Goal: Task Accomplishment & Management: Use online tool/utility

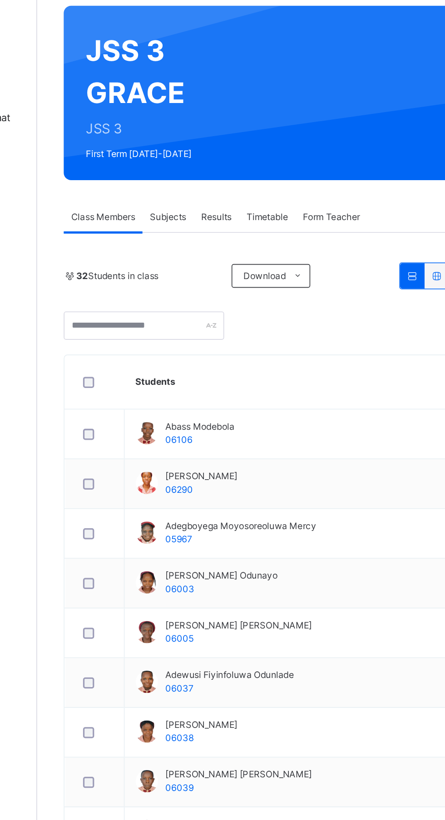
click at [202, 210] on div "Subjects" at bounding box center [188, 205] width 31 height 18
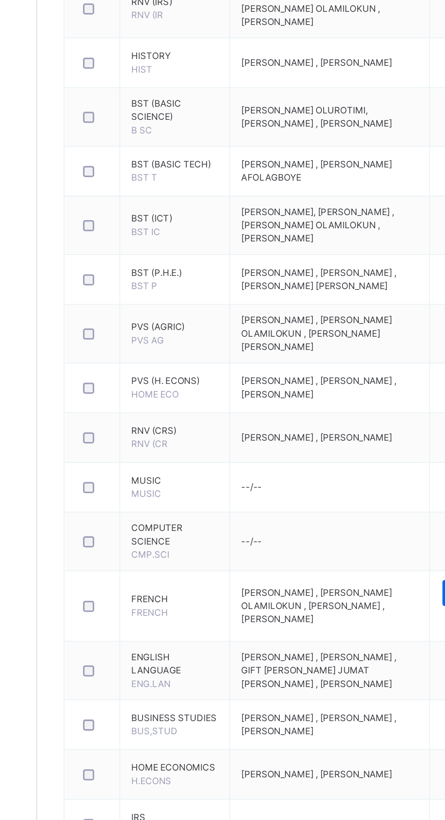
scroll to position [107, 0]
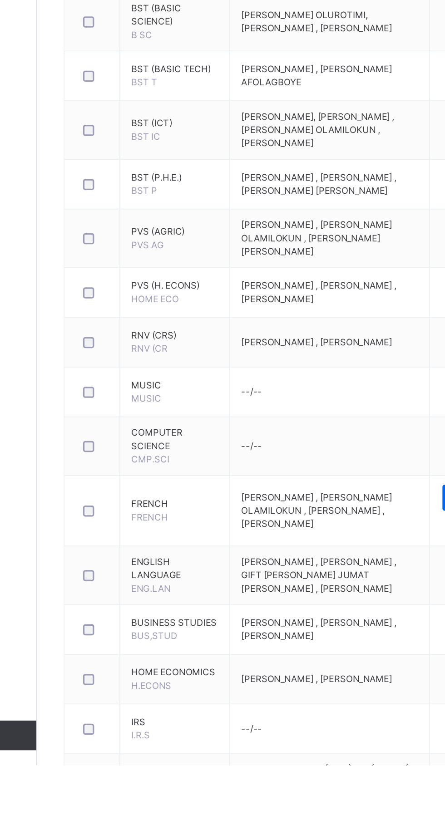
click at [185, 664] on span "FRENCH" at bounding box center [193, 660] width 53 height 8
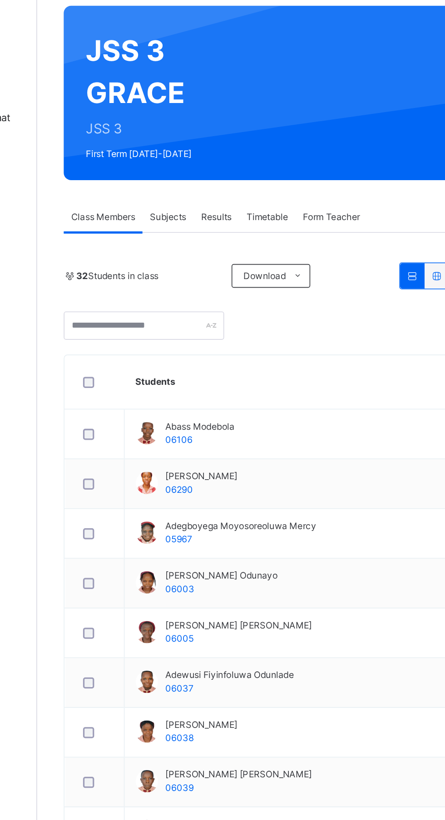
click at [195, 202] on span "Subjects" at bounding box center [189, 205] width 22 height 8
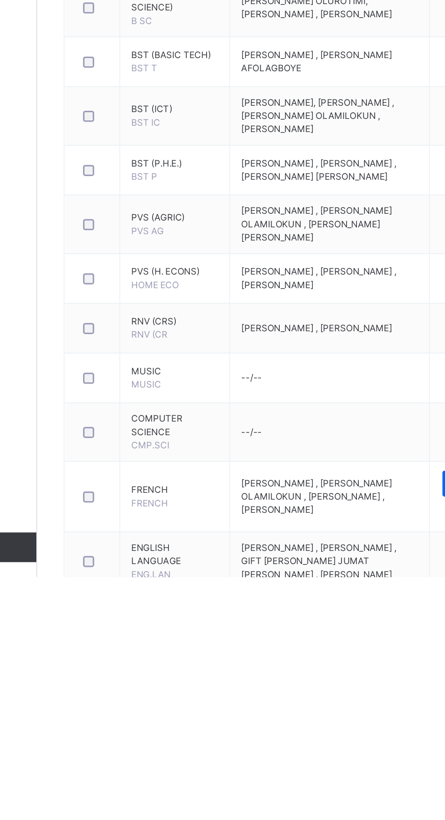
click at [185, 771] on span "FRENCH" at bounding box center [193, 767] width 53 height 8
click at [181, 778] on span "FRENCH" at bounding box center [178, 774] width 22 height 7
click at [184, 793] on td "FRENCH FRENCH" at bounding box center [193, 771] width 67 height 43
click at [183, 778] on span "FRENCH" at bounding box center [178, 774] width 22 height 7
click at [189, 771] on span "FRENCH" at bounding box center [193, 767] width 53 height 8
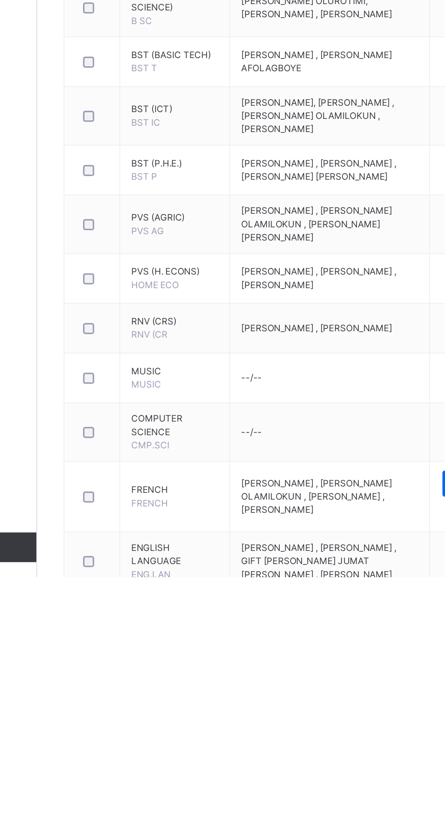
click at [183, 776] on td "FRENCH FRENCH" at bounding box center [193, 771] width 67 height 43
click at [176, 771] on span "FRENCH" at bounding box center [193, 767] width 53 height 8
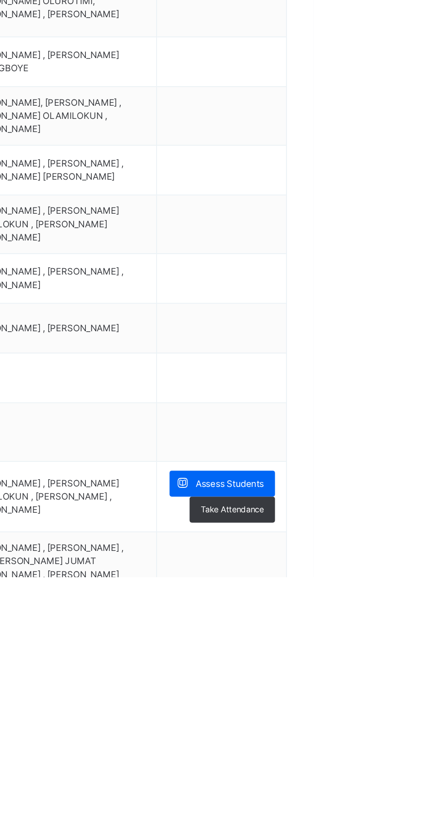
click at [420, 771] on div "Assess Students" at bounding box center [389, 763] width 64 height 16
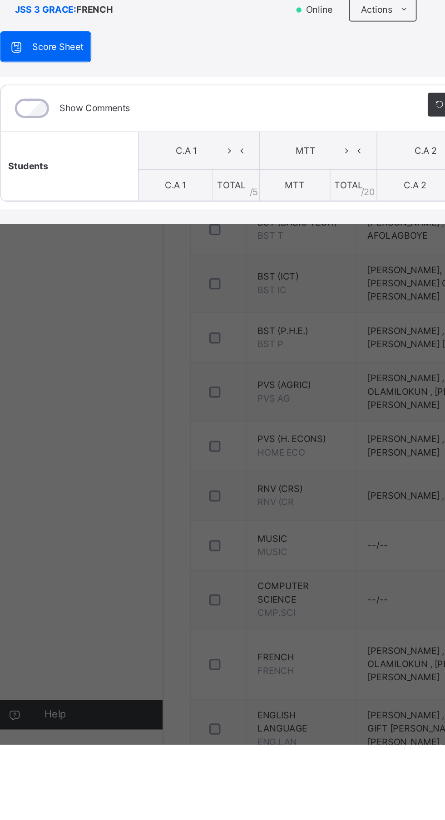
click at [153, 464] on icon at bounding box center [149, 457] width 8 height 14
click at [151, 488] on th "TOTAL / 5" at bounding box center [130, 478] width 40 height 19
click at [181, 481] on span "MTT" at bounding box center [175, 478] width 12 height 7
click at [136, 464] on icon at bounding box center [132, 457] width 8 height 14
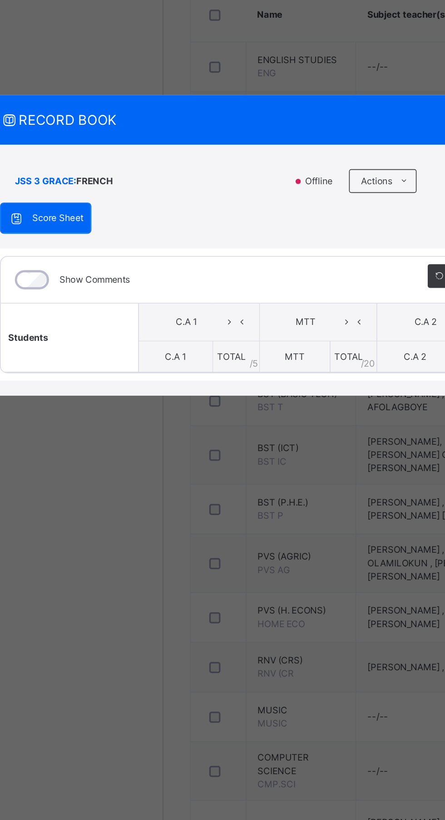
click at [168, 488] on th "TOTAL / 5" at bounding box center [153, 478] width 29 height 19
click at [159, 481] on span "TOTAL" at bounding box center [151, 478] width 18 height 7
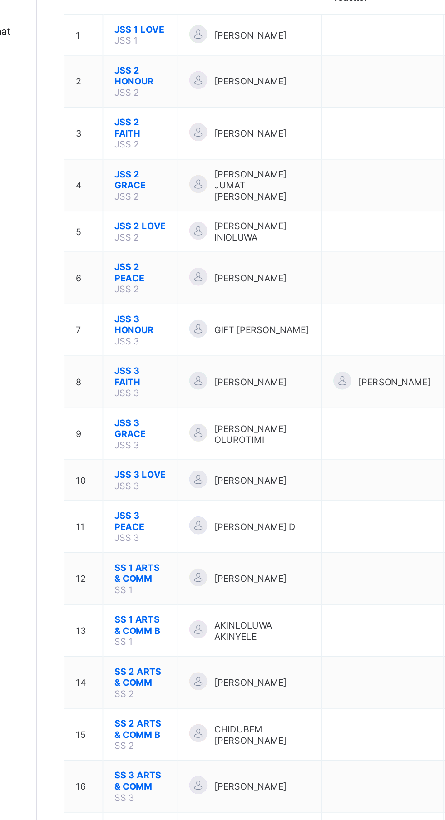
click at [181, 438] on span "JSS 3 PEACE" at bounding box center [172, 445] width 32 height 14
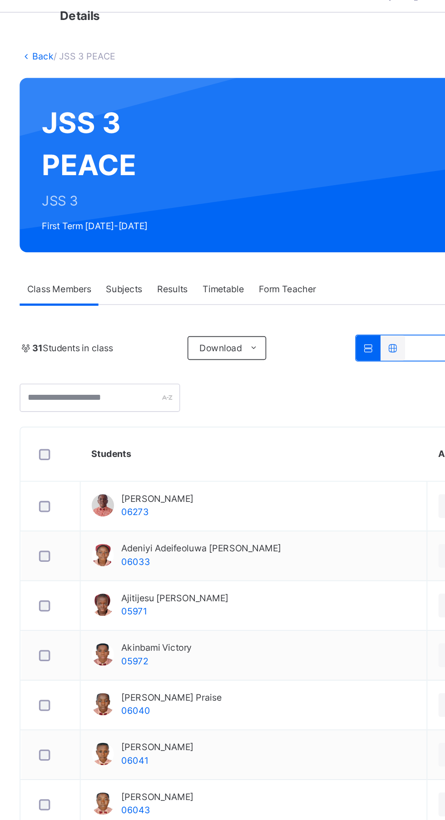
click at [192, 205] on span "Subjects" at bounding box center [189, 205] width 22 height 8
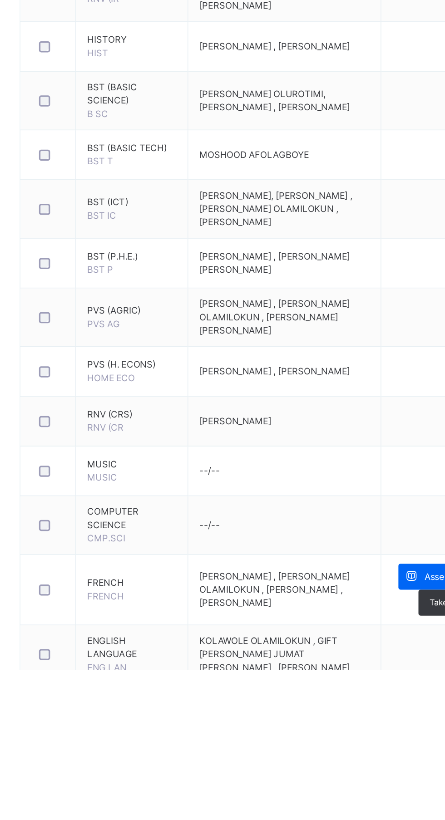
click at [183, 775] on span "FRENCH" at bounding box center [178, 774] width 22 height 7
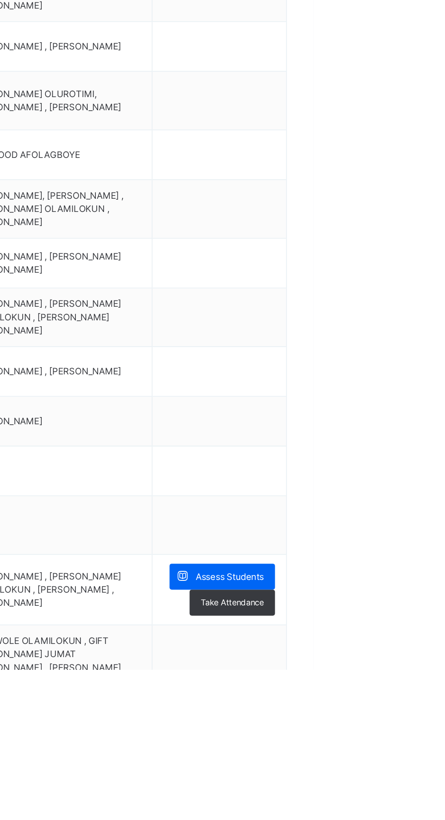
click at [413, 761] on span "Assess Students" at bounding box center [394, 763] width 42 height 8
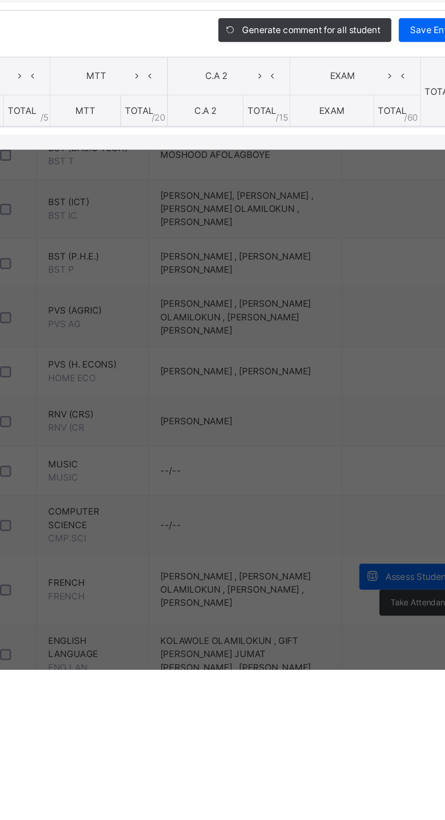
click at [159, 481] on span "TOTAL" at bounding box center [151, 478] width 18 height 7
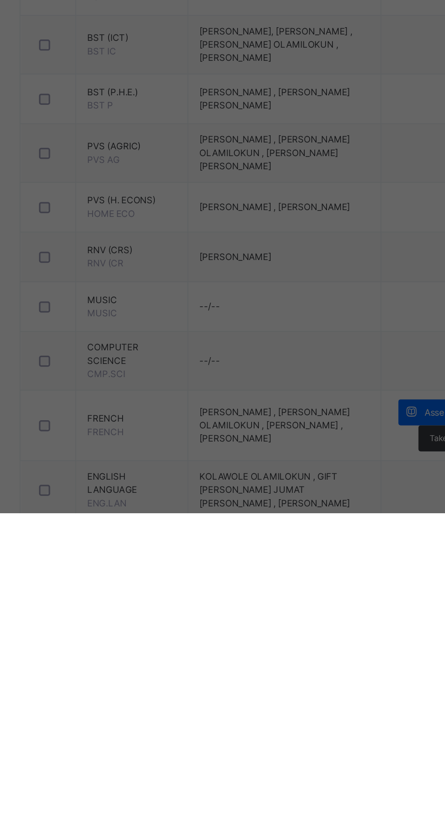
scroll to position [5, 0]
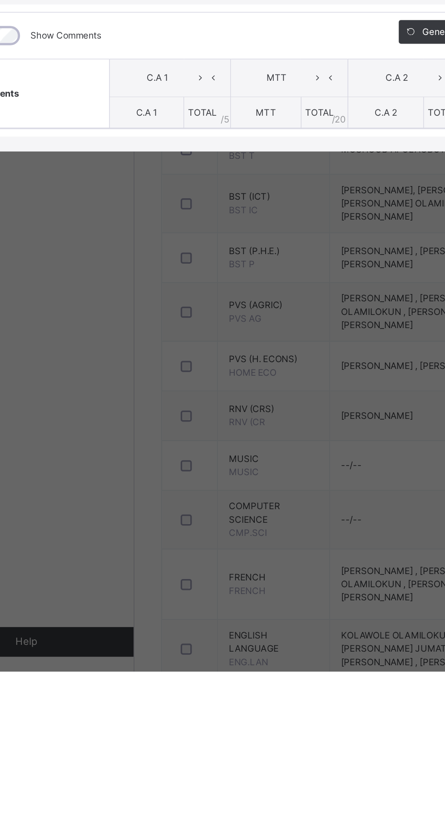
click at [139, 488] on th "C.A 1" at bounding box center [116, 478] width 45 height 19
click at [159, 481] on span "TOTAL" at bounding box center [151, 478] width 18 height 7
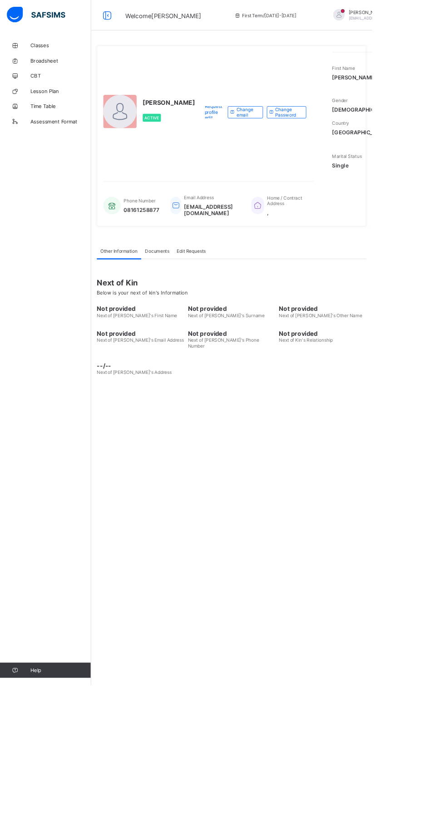
click at [316, 271] on div "[PERSON_NAME] Active Request profile edit Change email Change Password First Na…" at bounding box center [277, 162] width 322 height 216
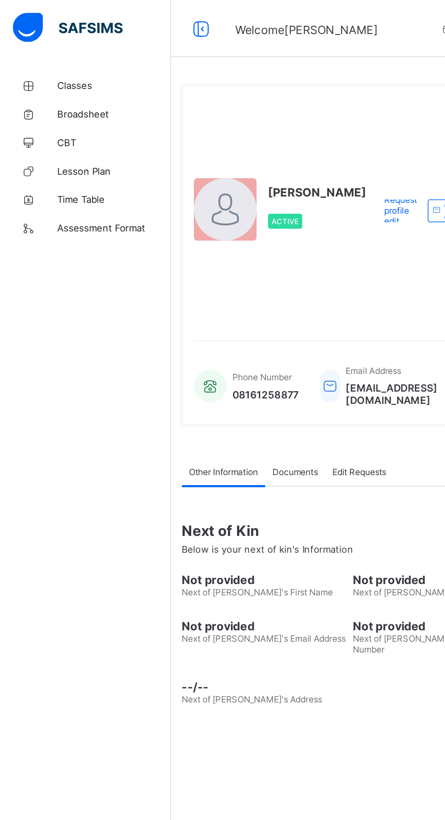
click at [58, 51] on span "Classes" at bounding box center [72, 54] width 73 height 7
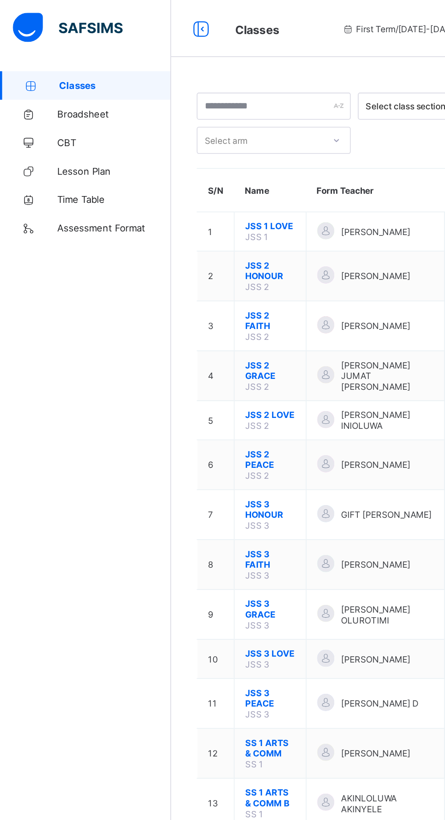
click at [177, 381] on span "JSS 3 GRACE" at bounding box center [172, 388] width 32 height 14
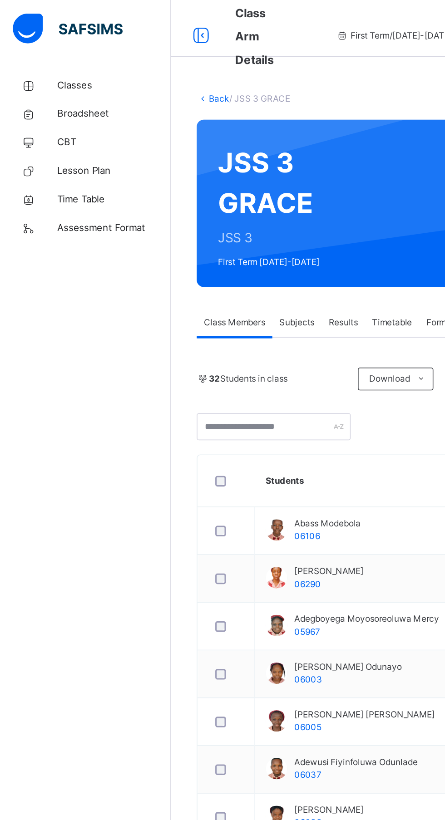
click at [197, 200] on div "Subjects" at bounding box center [188, 205] width 31 height 18
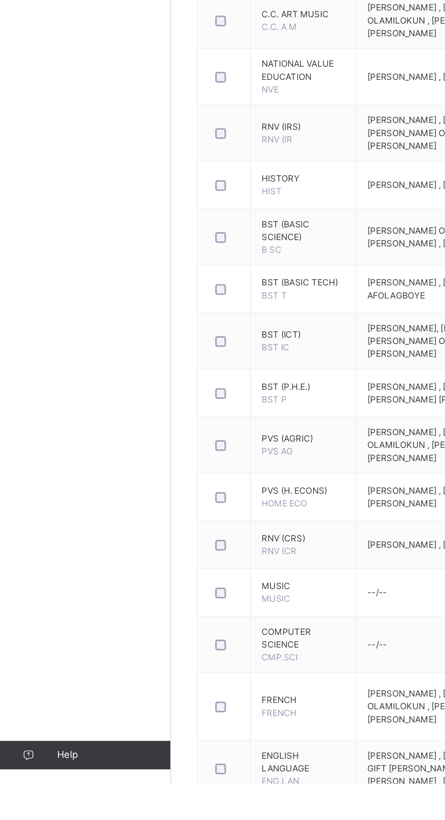
click at [186, 771] on span "FRENCH" at bounding box center [193, 767] width 53 height 8
click at [189, 778] on td "FRENCH FRENCH" at bounding box center [193, 771] width 67 height 43
click at [180, 773] on td "FRENCH FRENCH" at bounding box center [193, 771] width 67 height 43
click at [191, 788] on td "FRENCH FRENCH" at bounding box center [193, 771] width 67 height 43
click at [183, 787] on td "FRENCH FRENCH" at bounding box center [193, 771] width 67 height 43
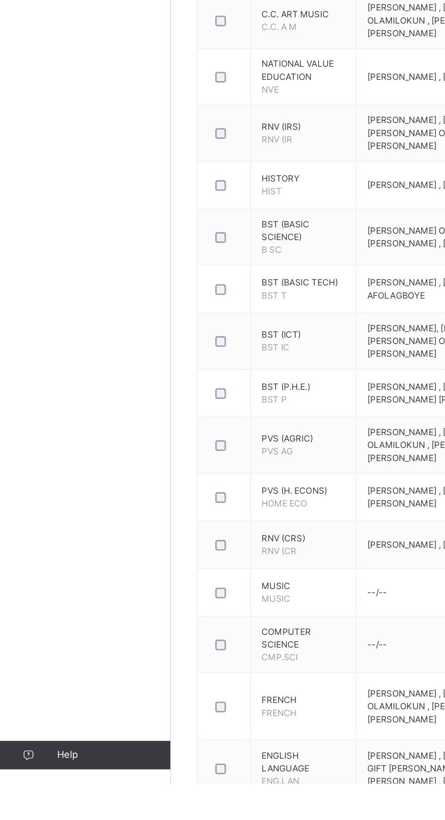
click at [179, 778] on span "FRENCH" at bounding box center [178, 774] width 22 height 7
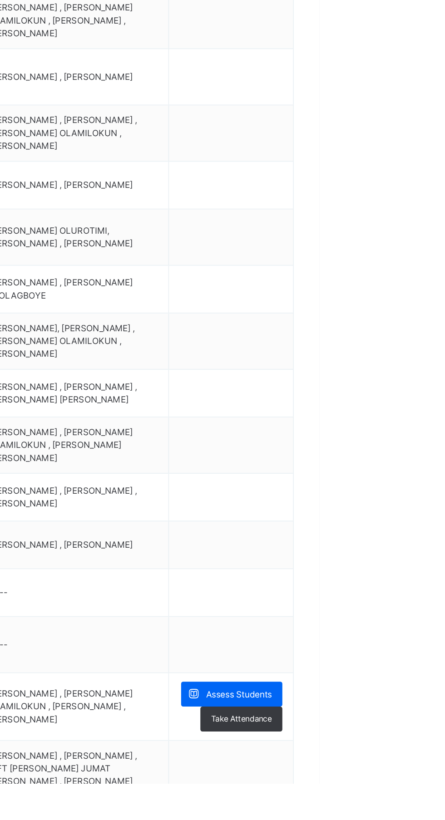
click at [399, 767] on span "Assess Students" at bounding box center [394, 763] width 42 height 8
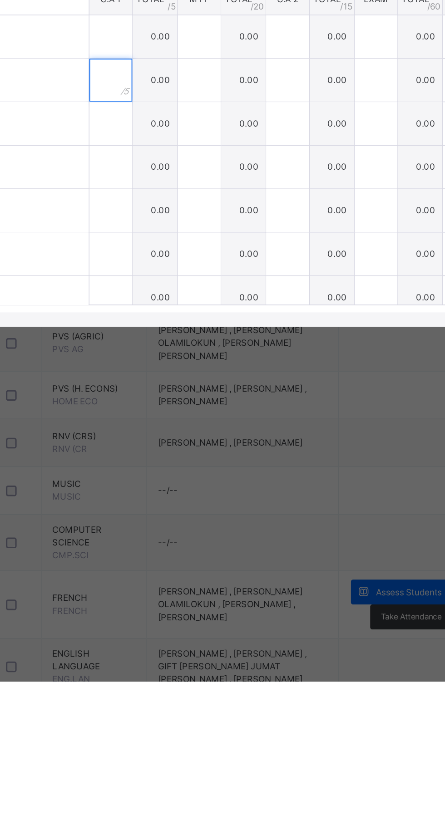
click at [209, 451] on input "text" at bounding box center [203, 436] width 27 height 27
click at [212, 478] on input "text" at bounding box center [203, 464] width 27 height 27
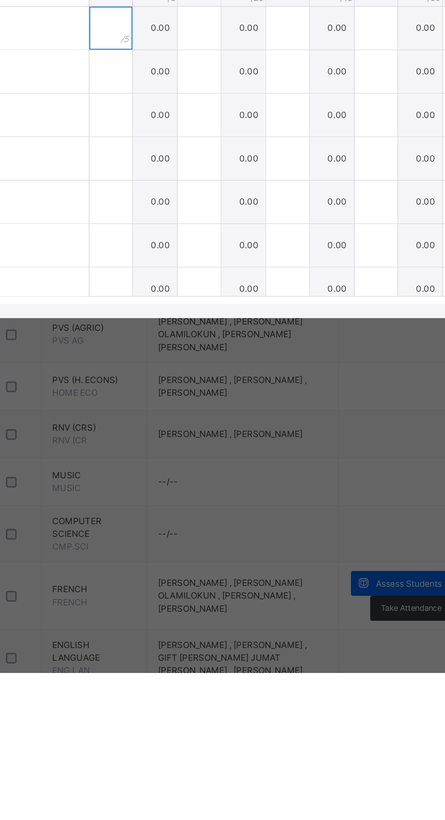
click at [213, 423] on input "text" at bounding box center [203, 409] width 27 height 27
click at [64, 310] on div "Score Sheet" at bounding box center [37, 301] width 55 height 18
click at [217, 451] on div at bounding box center [203, 436] width 27 height 27
